Goal: Task Accomplishment & Management: Manage account settings

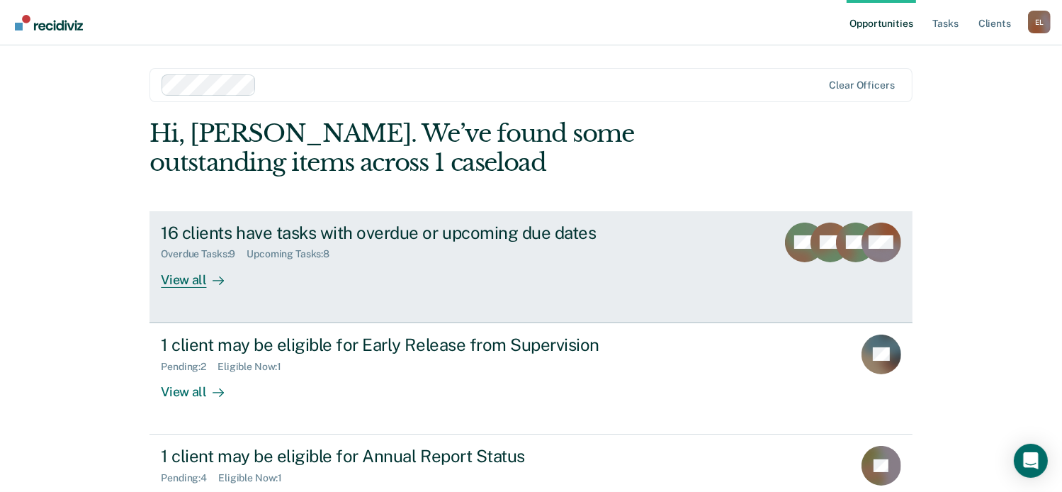
click at [223, 230] on div "16 clients have tasks with overdue or upcoming due dates" at bounding box center [409, 232] width 497 height 21
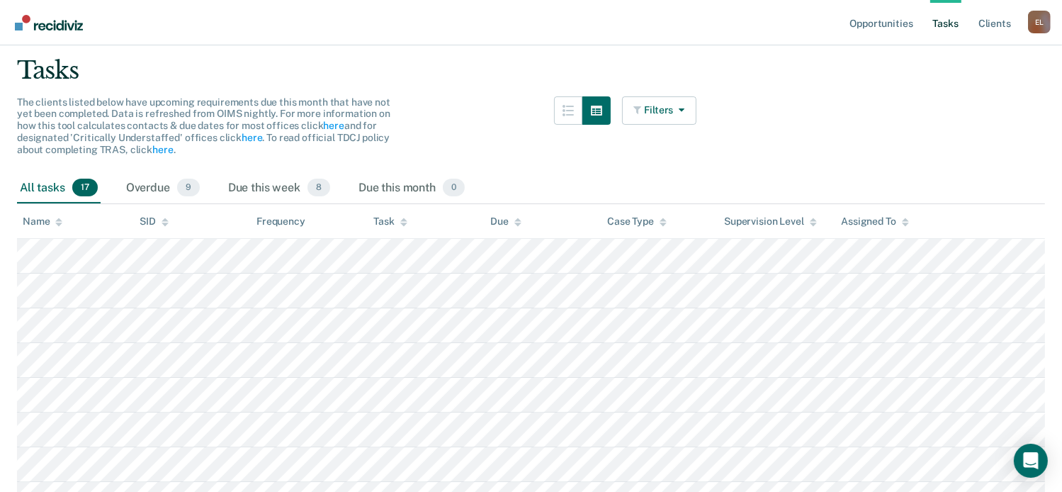
scroll to position [71, 0]
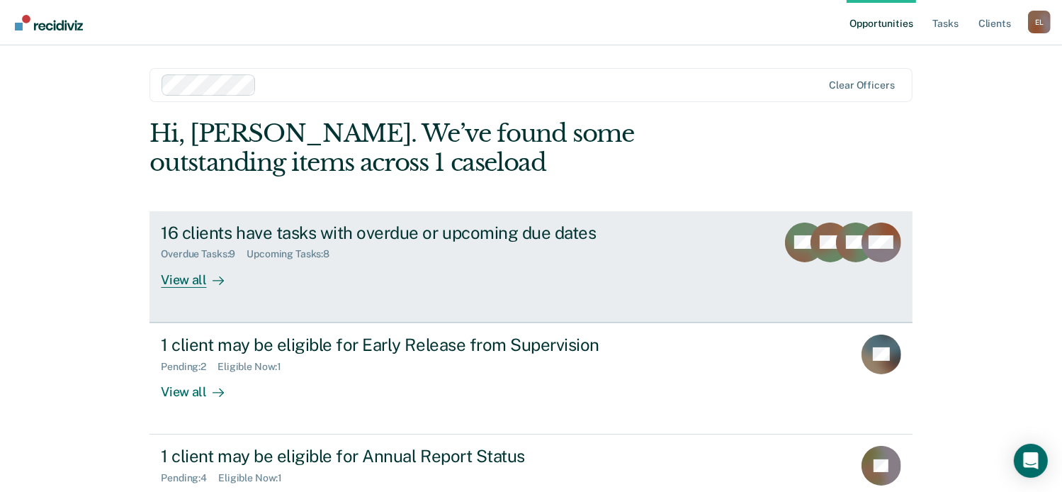
click at [271, 242] on div "16 clients have tasks with overdue or upcoming due dates" at bounding box center [409, 232] width 497 height 21
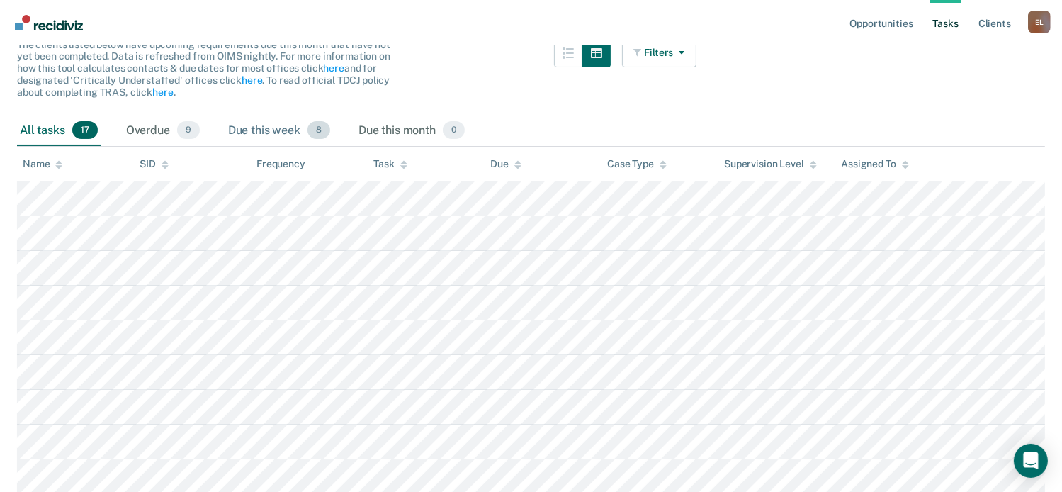
scroll to position [213, 0]
